Goal: Task Accomplishment & Management: Use online tool/utility

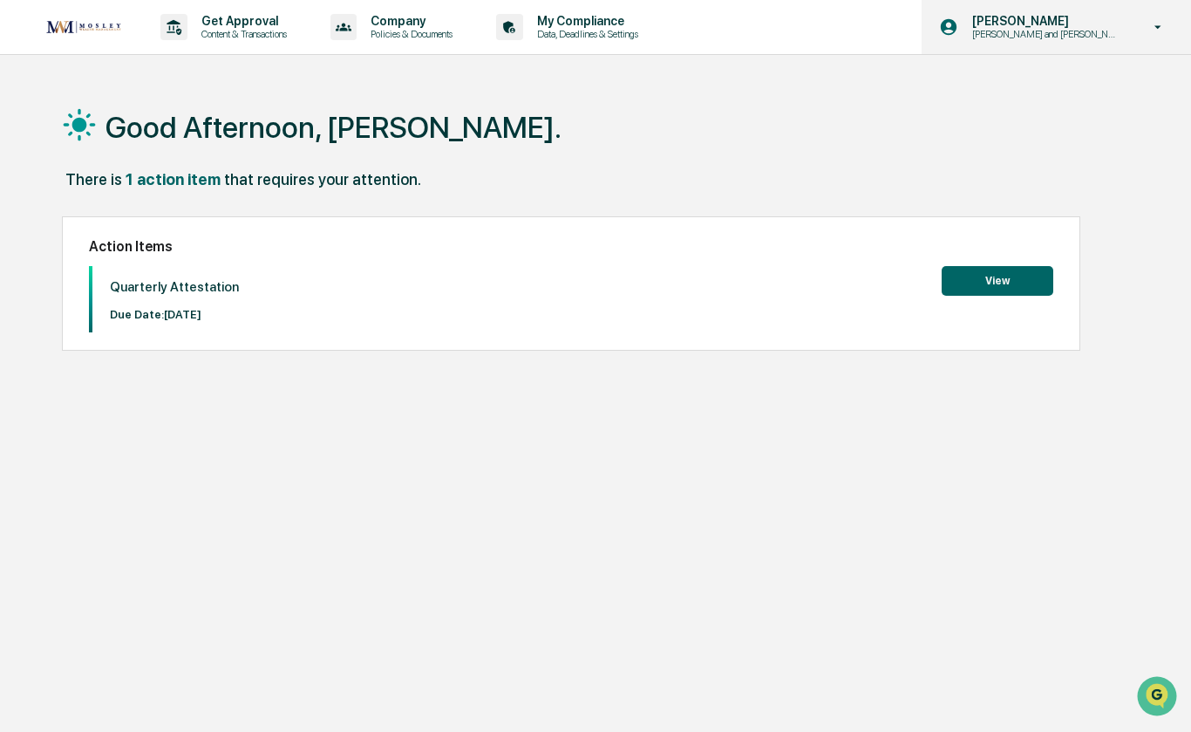
click at [1047, 34] on p "[PERSON_NAME] and [PERSON_NAME] Onboarding" at bounding box center [1043, 34] width 171 height 12
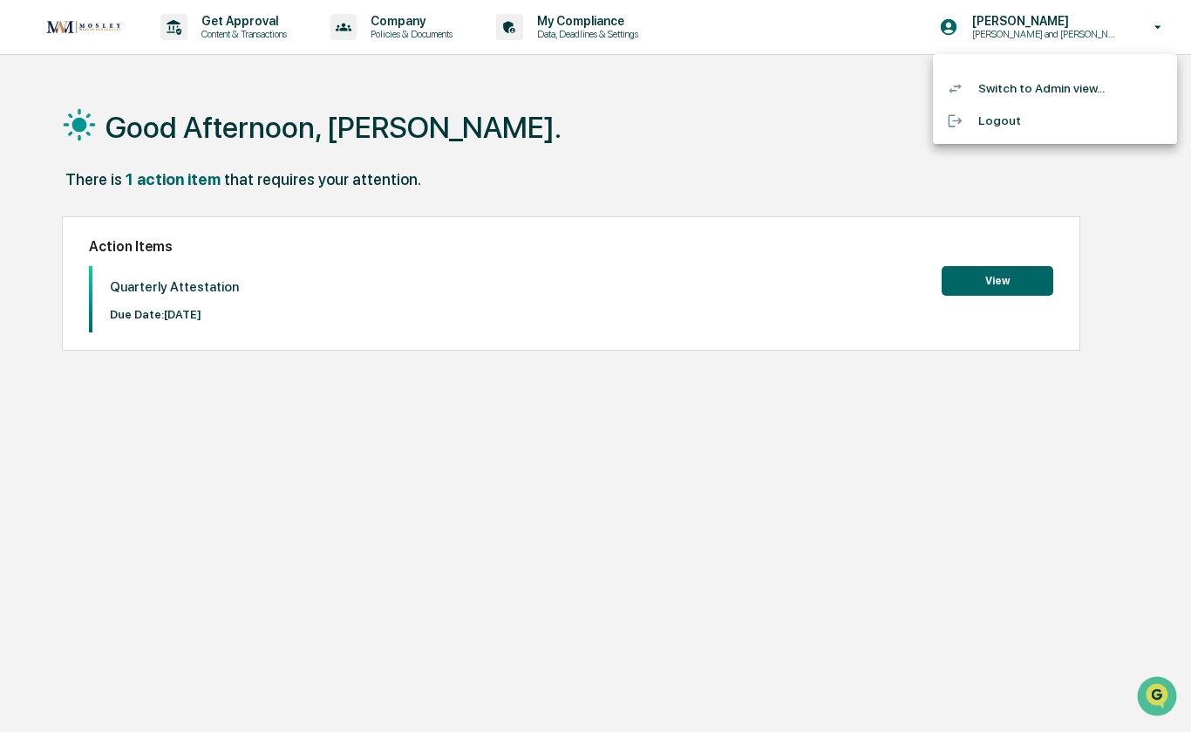
click at [1031, 91] on li "Switch to Admin view..." at bounding box center [1055, 88] width 244 height 32
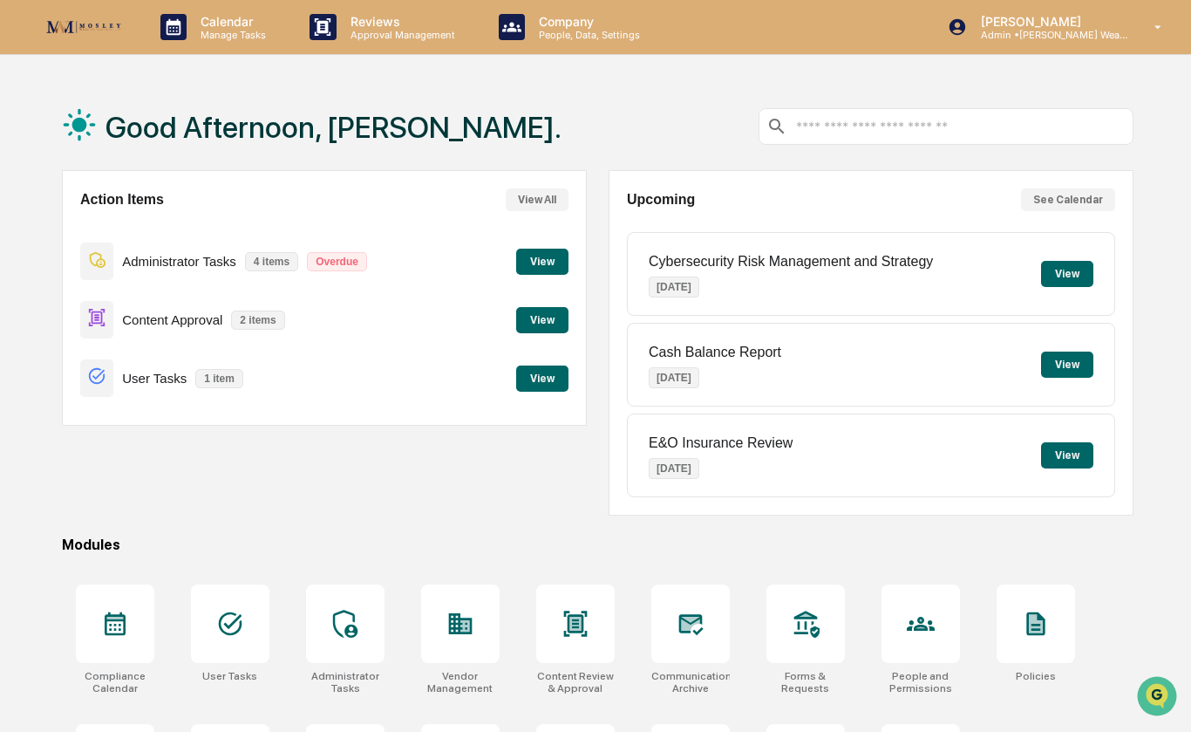
click at [539, 327] on button "View" at bounding box center [542, 320] width 52 height 26
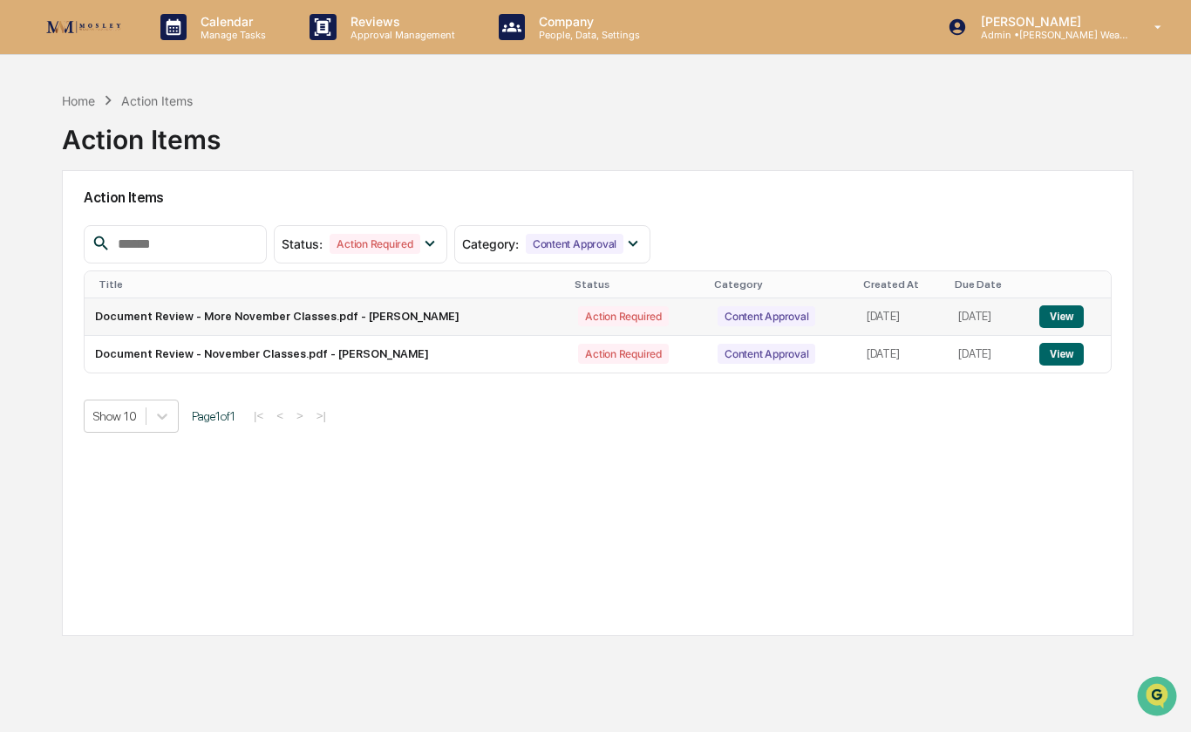
click at [1069, 327] on button "View" at bounding box center [1061, 316] width 44 height 23
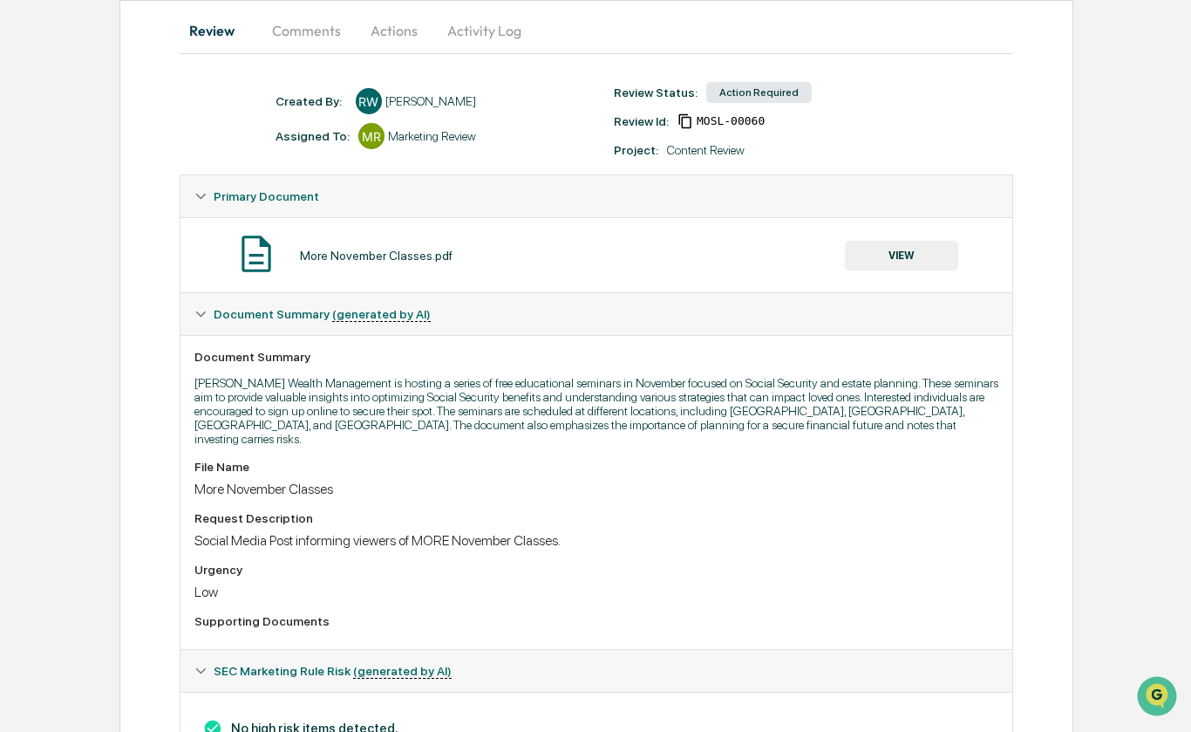
scroll to position [169, 0]
click at [386, 27] on button "Actions" at bounding box center [394, 31] width 78 height 42
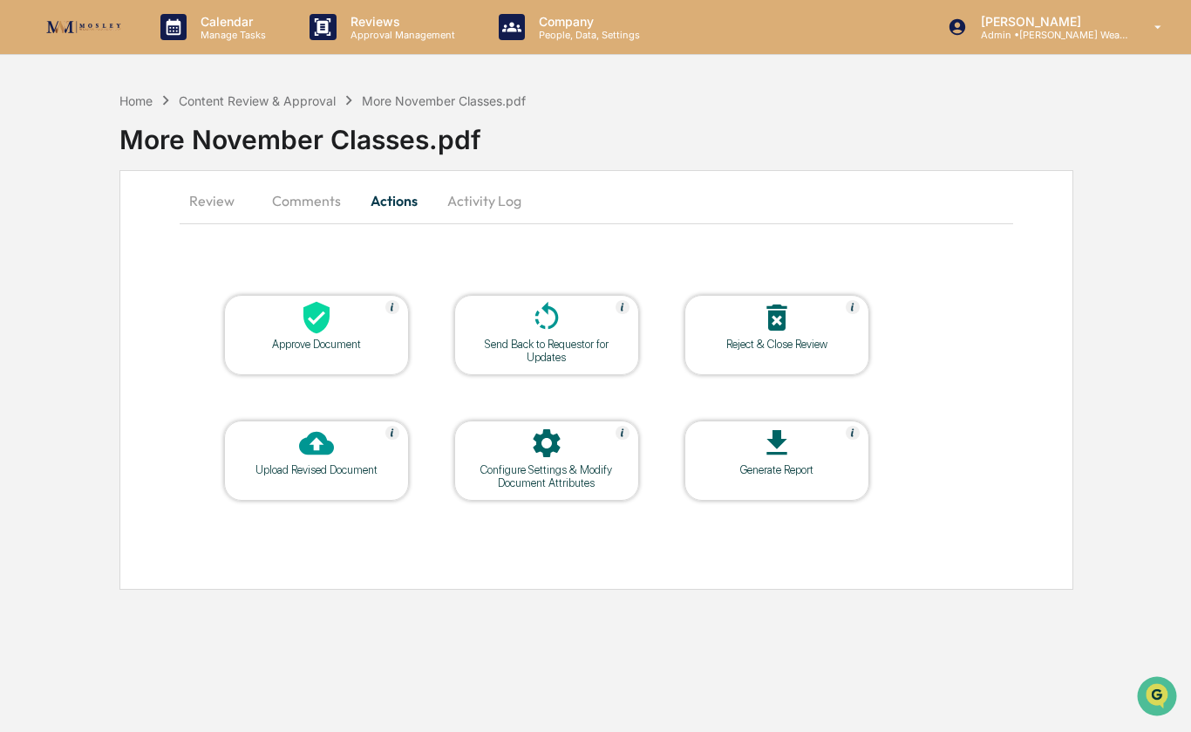
scroll to position [105, 0]
click at [323, 302] on icon at bounding box center [316, 318] width 26 height 32
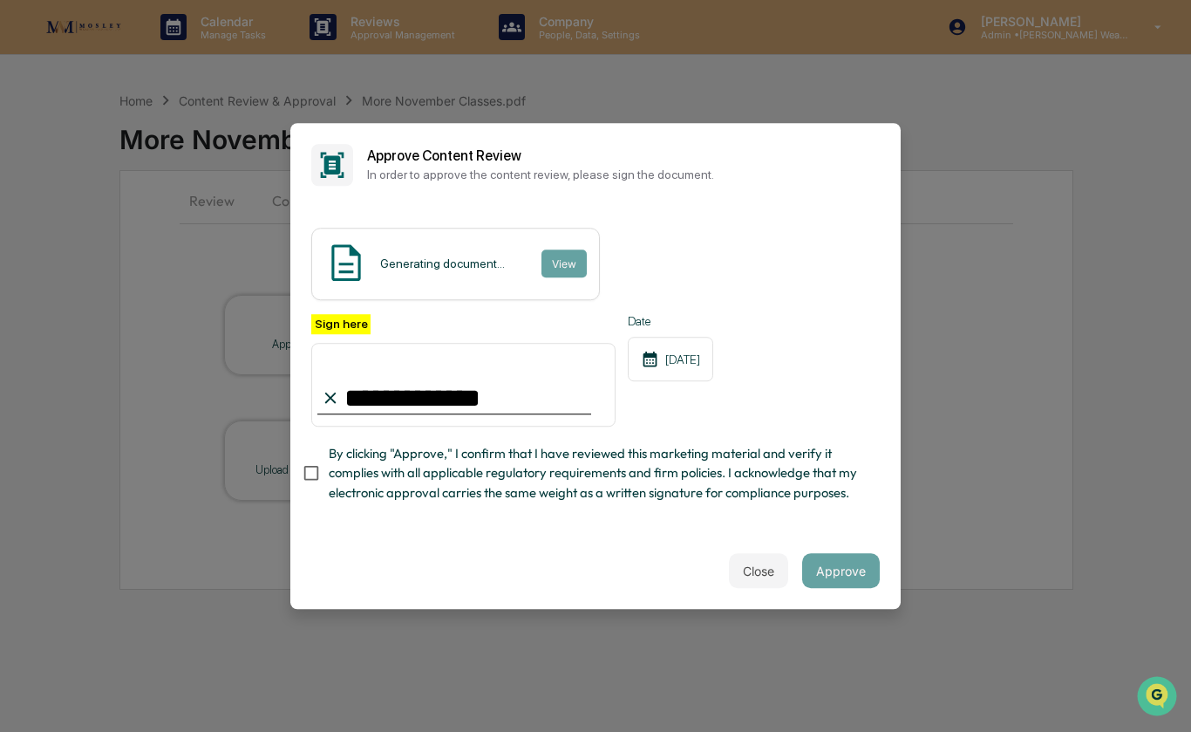
type input "**********"
click at [847, 562] on button "Approve" at bounding box center [841, 570] width 78 height 35
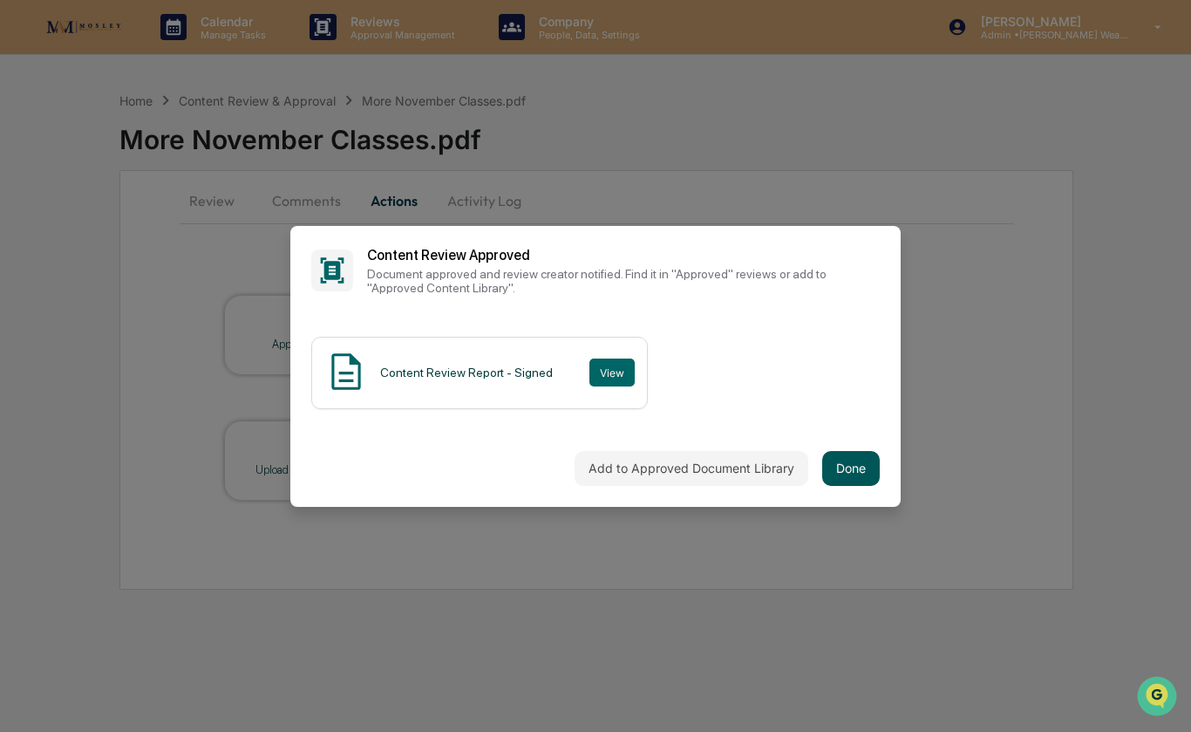
click at [864, 466] on button "Done" at bounding box center [851, 468] width 58 height 35
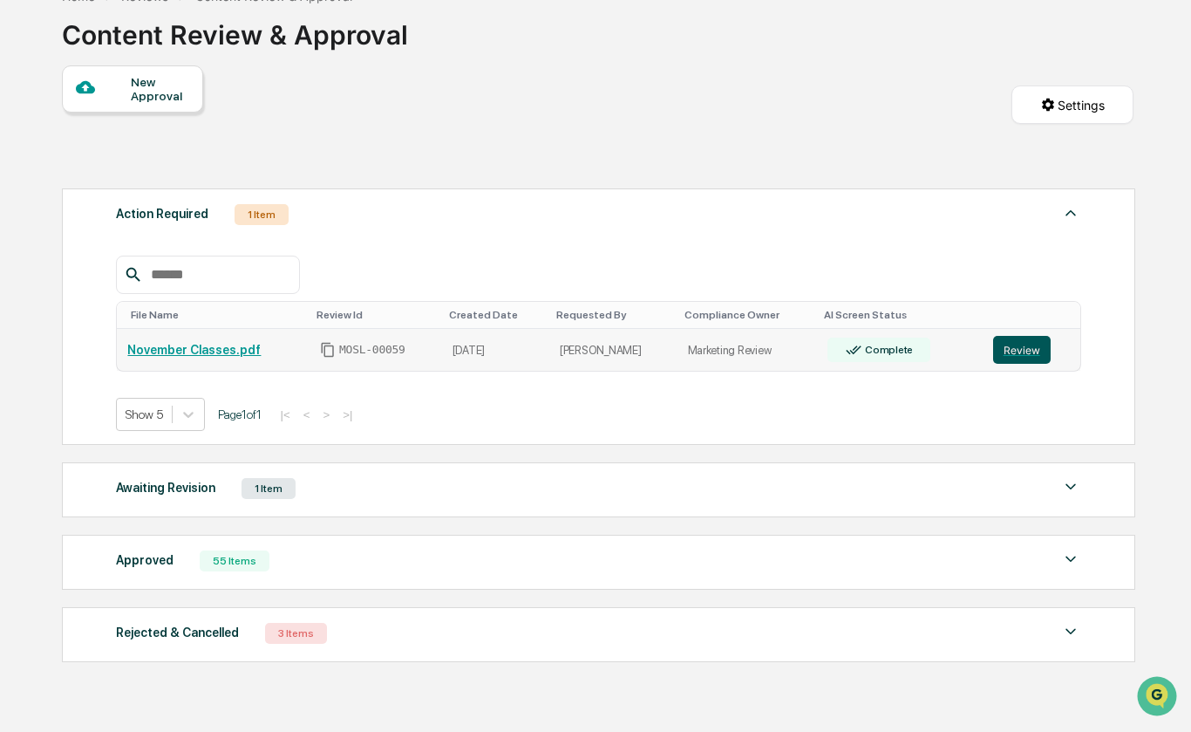
click at [1013, 353] on button "Review" at bounding box center [1022, 350] width 58 height 28
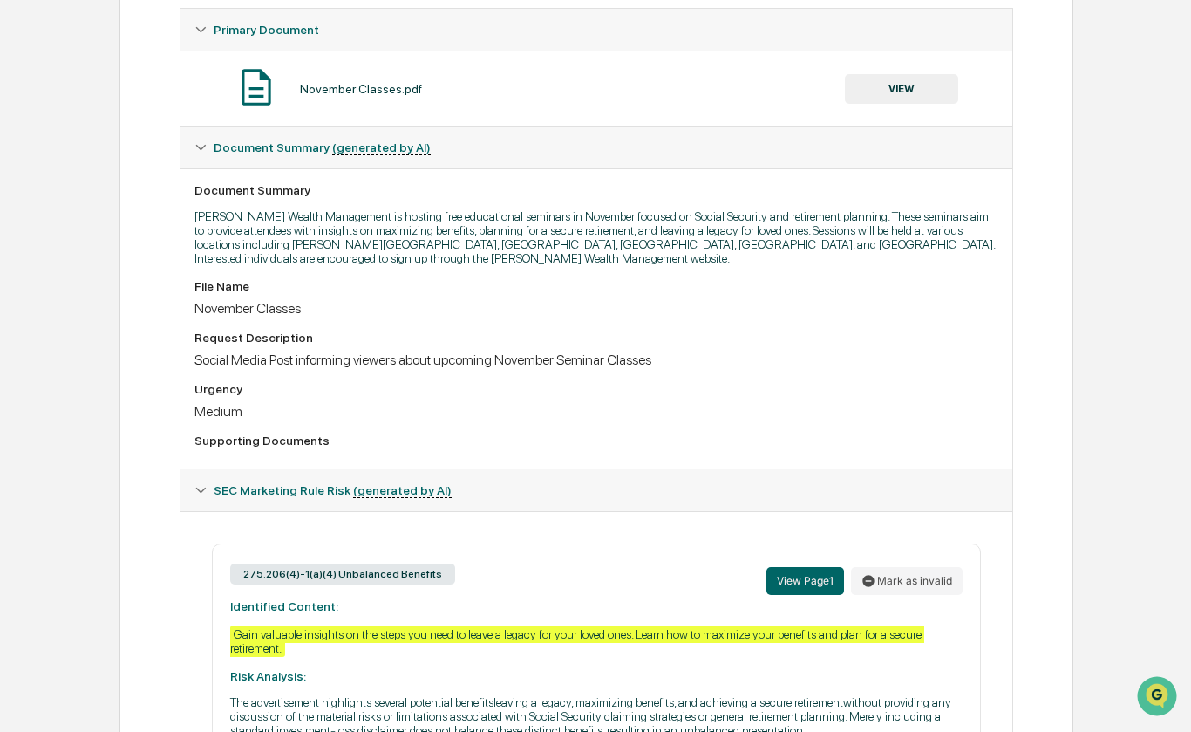
scroll to position [136, 0]
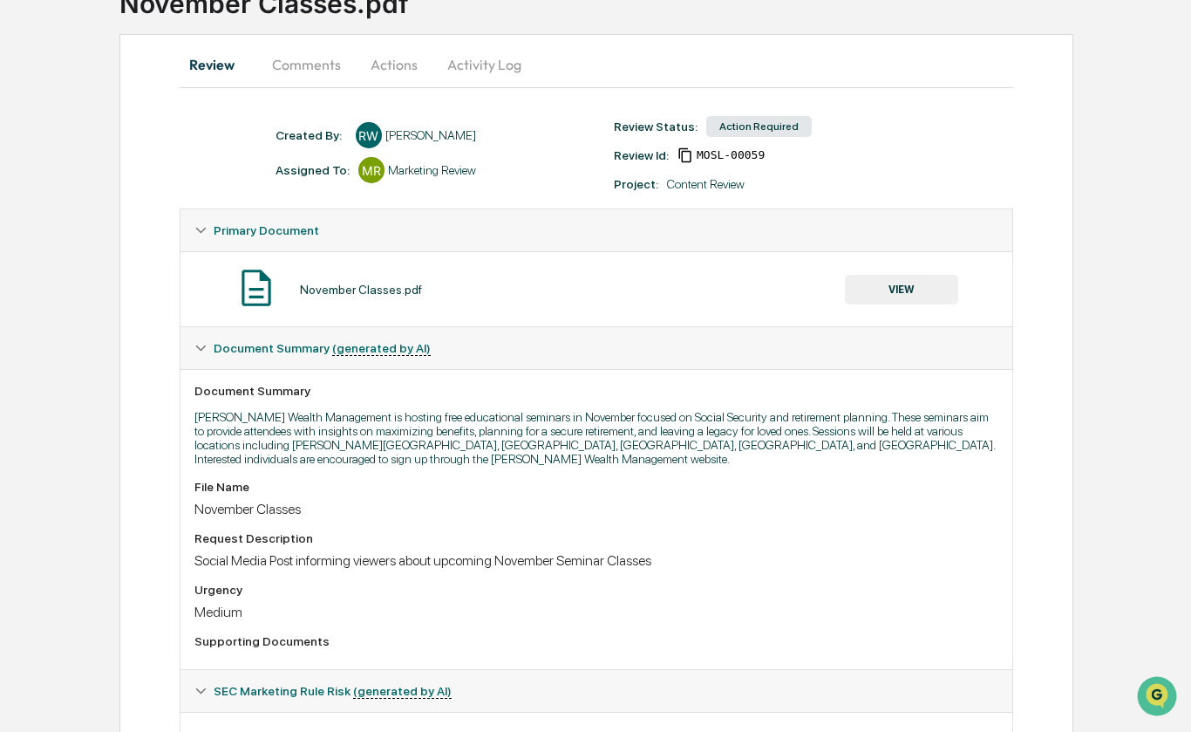
click at [390, 54] on button "Actions" at bounding box center [394, 65] width 78 height 42
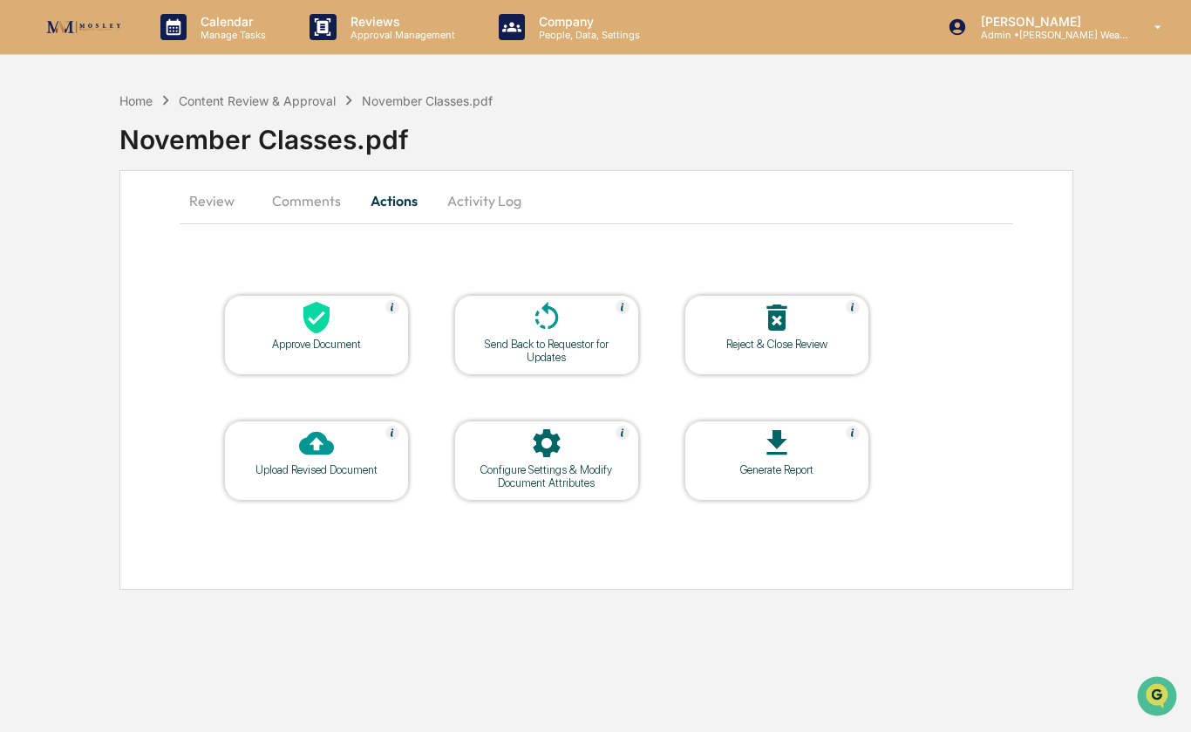
click at [362, 337] on div "Approve Document" at bounding box center [316, 343] width 157 height 13
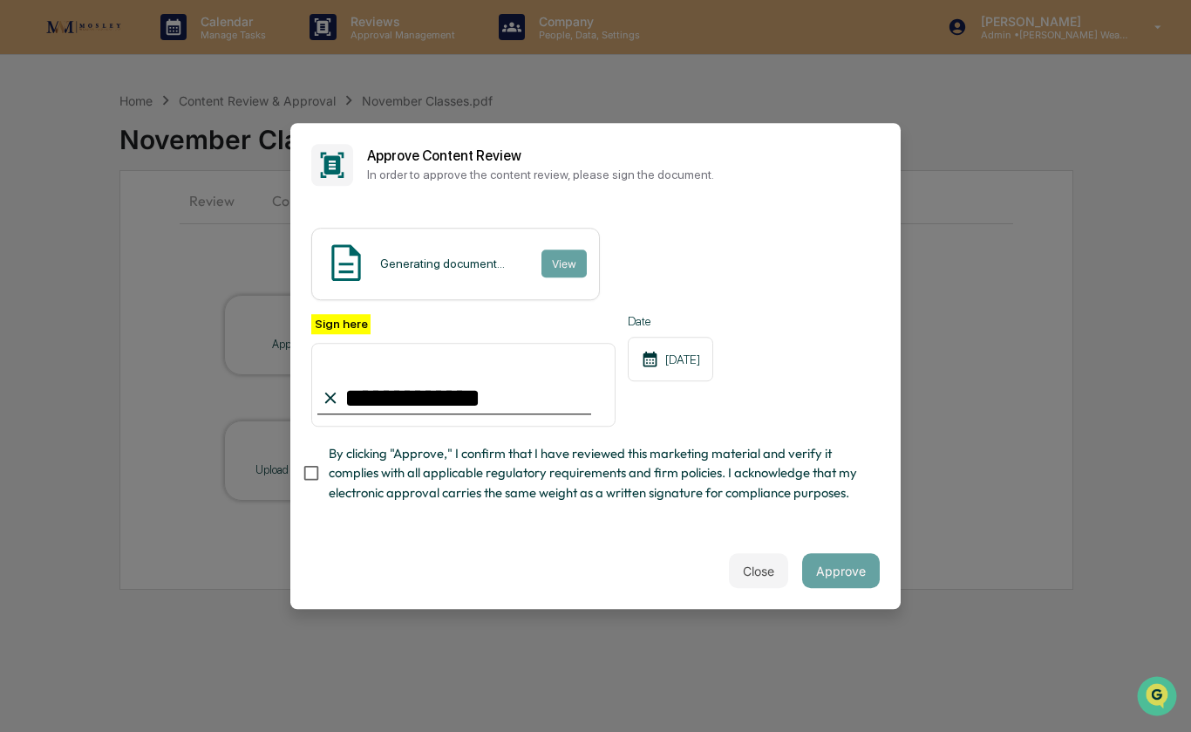
type input "**********"
click at [561, 257] on button "View" at bounding box center [563, 263] width 45 height 28
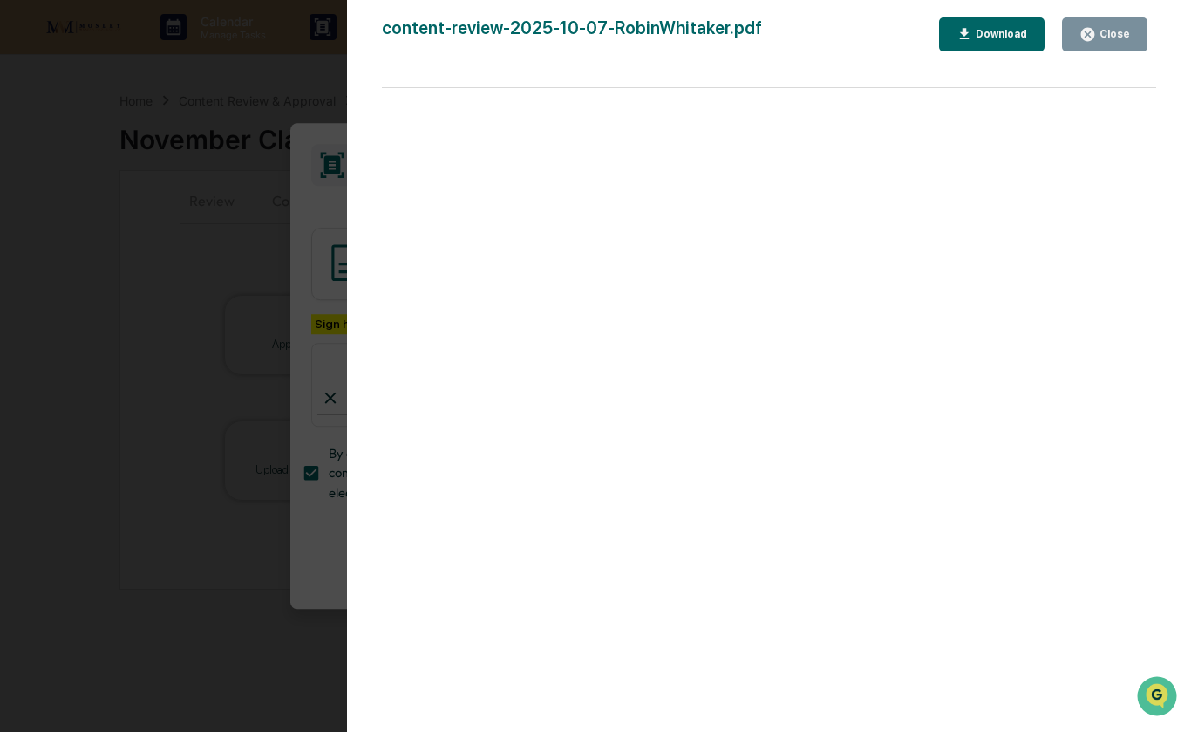
click at [1111, 36] on div "Close" at bounding box center [1113, 34] width 34 height 12
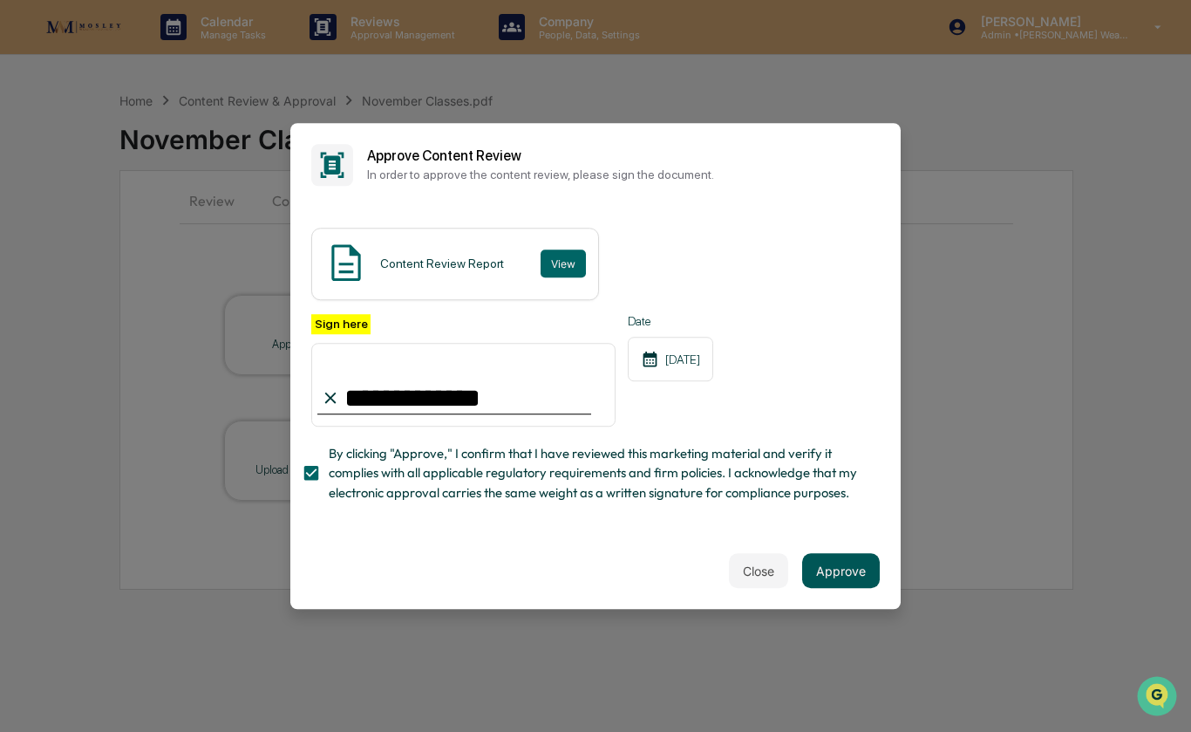
click at [843, 567] on button "Approve" at bounding box center [841, 570] width 78 height 35
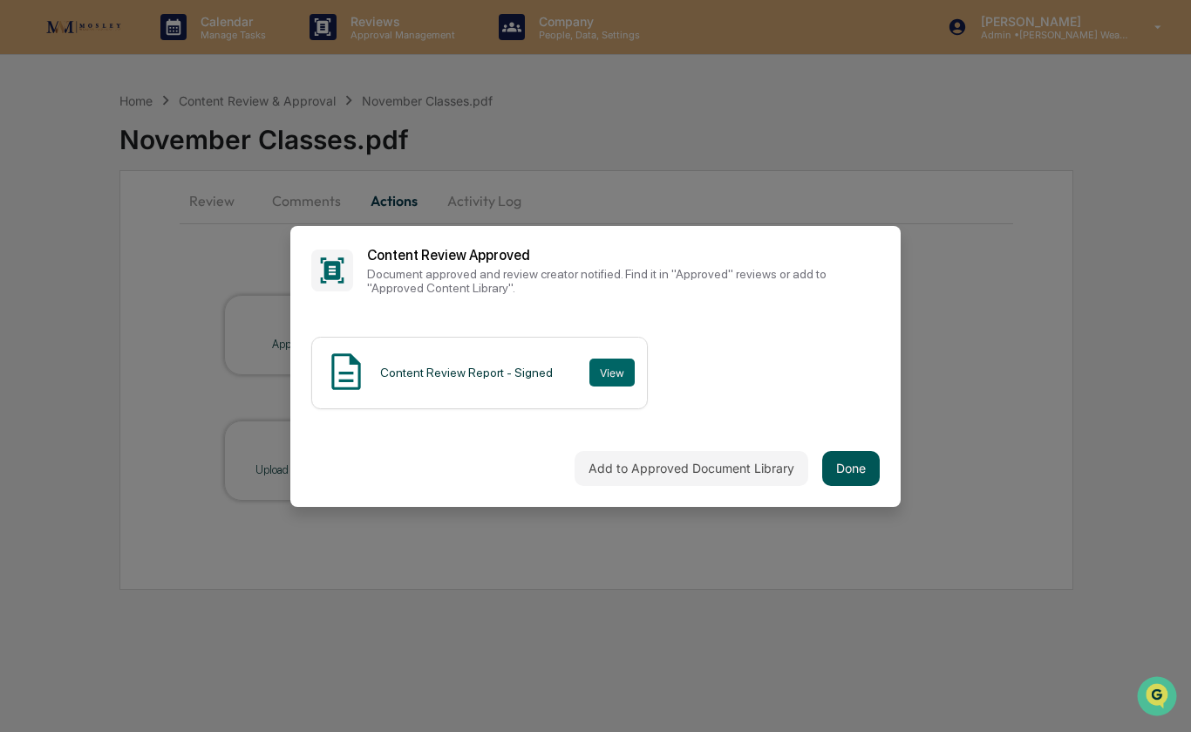
click at [861, 475] on button "Done" at bounding box center [851, 468] width 58 height 35
